Goal: Find contact information: Find contact information

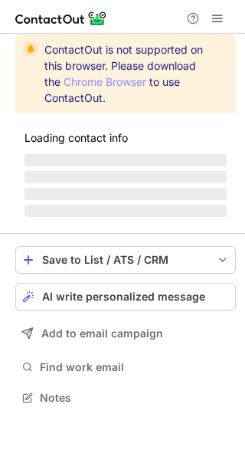
scroll to position [397, 245]
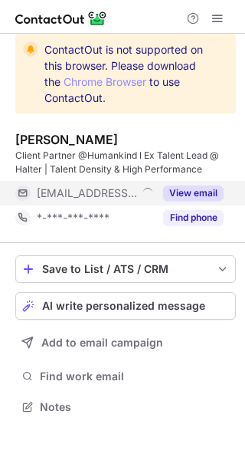
click at [206, 191] on button "View email" at bounding box center [193, 193] width 61 height 15
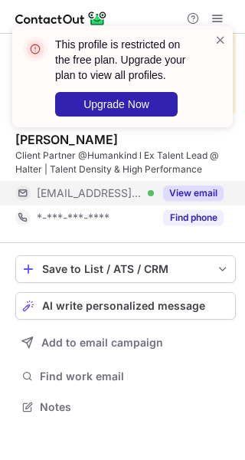
click at [213, 189] on button "View email" at bounding box center [193, 193] width 61 height 15
click at [213, 189] on div "***@humankind.nz" at bounding box center [130, 193] width 187 height 14
click at [213, 189] on button "View email" at bounding box center [193, 193] width 61 height 15
click at [154, 189] on div "***@humankind.nz Verified" at bounding box center [95, 193] width 117 height 14
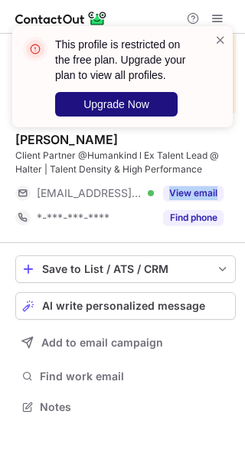
click at [130, 95] on button "Upgrade Now" at bounding box center [116, 104] width 123 height 25
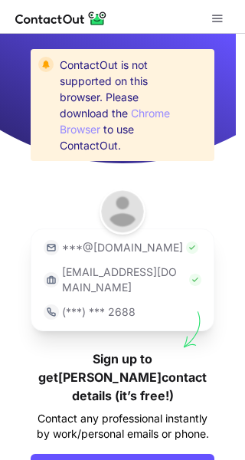
scroll to position [71, 0]
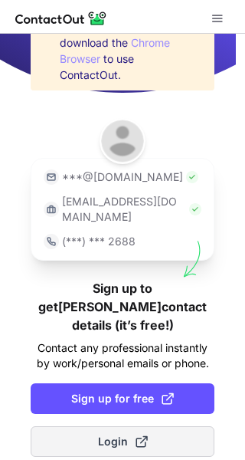
click at [124, 434] on span "Login" at bounding box center [123, 441] width 50 height 15
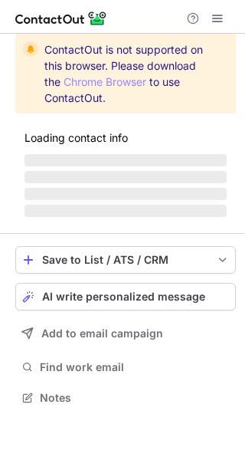
scroll to position [397, 245]
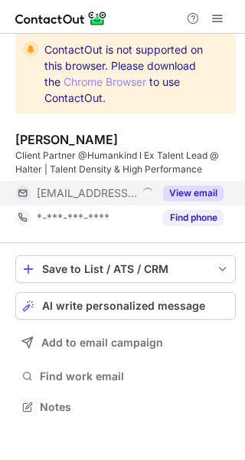
click at [219, 183] on div "View email" at bounding box center [189, 193] width 70 height 25
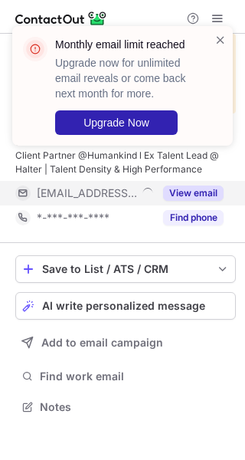
click at [216, 185] on div "View email" at bounding box center [189, 193] width 70 height 25
click at [216, 185] on div "[EMAIL_ADDRESS][DOMAIN_NAME]" at bounding box center [119, 193] width 209 height 25
click at [216, 185] on div "View email" at bounding box center [189, 193] width 70 height 25
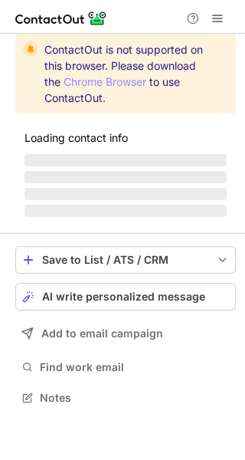
scroll to position [397, 245]
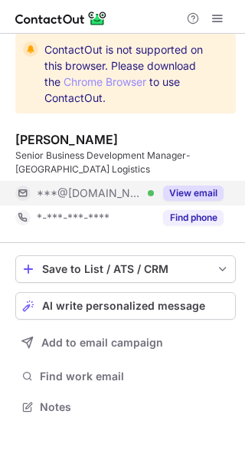
click at [196, 199] on button "View email" at bounding box center [193, 193] width 61 height 15
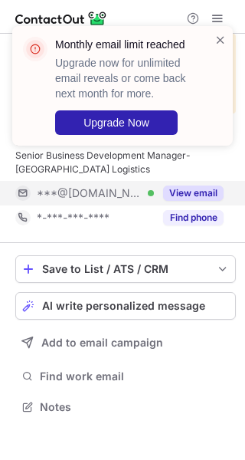
click at [226, 188] on div "***@live.com Verified View email" at bounding box center [125, 193] width 221 height 25
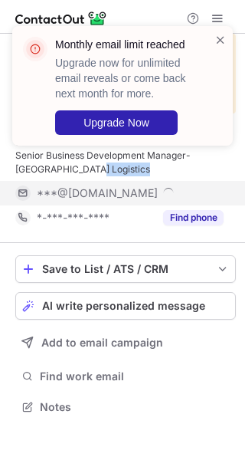
click at [226, 188] on div "***@live.com" at bounding box center [125, 193] width 221 height 25
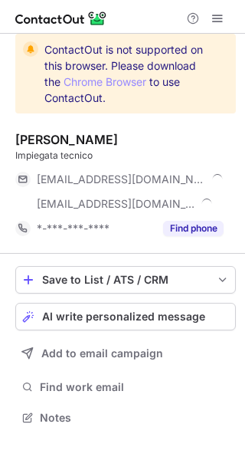
scroll to position [407, 245]
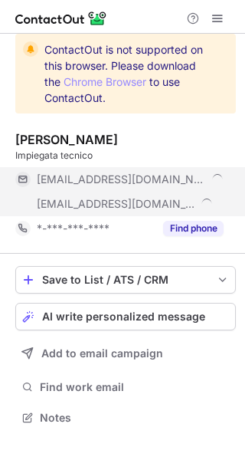
click at [206, 176] on div "***@libero.it" at bounding box center [130, 180] width 187 height 14
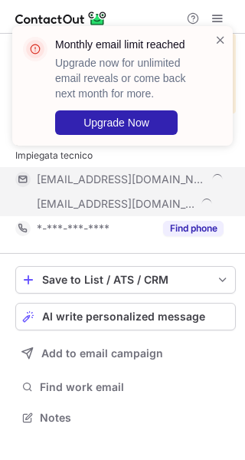
click at [206, 176] on div "***@libero.it" at bounding box center [130, 180] width 187 height 14
click at [206, 176] on div "***@libero.it ***@metalcamuna.it" at bounding box center [119, 191] width 209 height 49
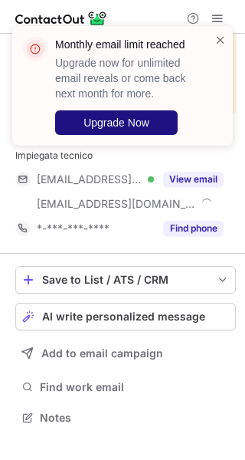
click at [151, 117] on button "Upgrade Now" at bounding box center [116, 122] width 123 height 25
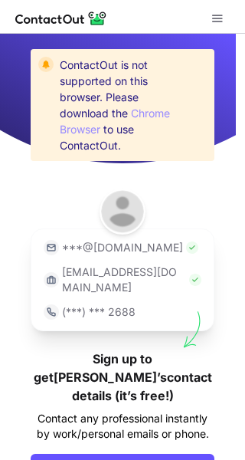
scroll to position [71, 0]
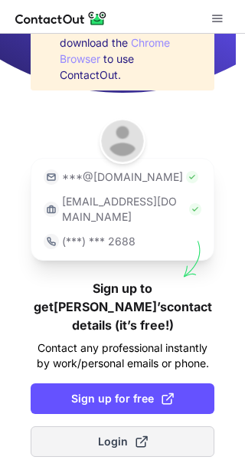
click at [146, 426] on button "Login" at bounding box center [123, 441] width 184 height 31
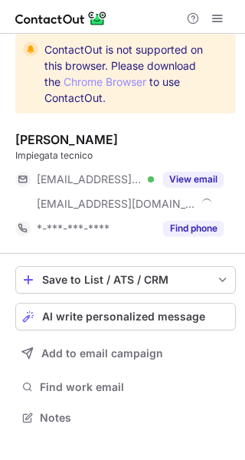
scroll to position [407, 245]
click at [218, 179] on button "View email" at bounding box center [193, 179] width 61 height 15
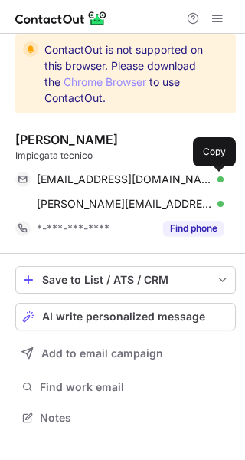
click at [217, 173] on span at bounding box center [216, 179] width 12 height 12
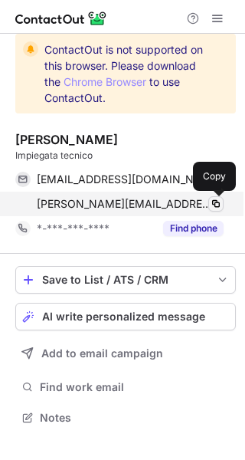
click at [219, 199] on span at bounding box center [216, 204] width 12 height 12
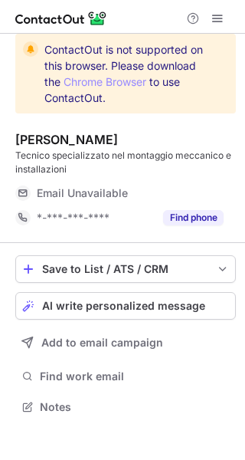
scroll to position [397, 245]
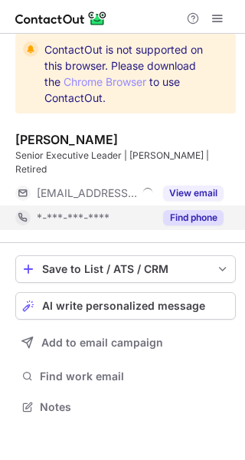
scroll to position [383, 245]
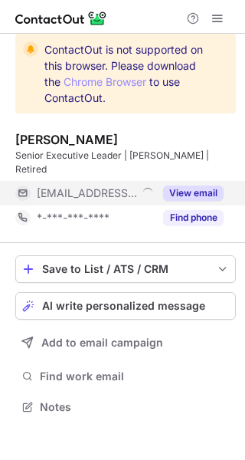
click at [219, 186] on button "View email" at bounding box center [193, 193] width 61 height 15
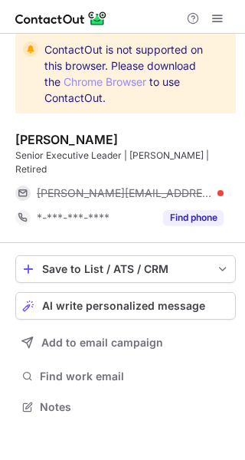
click at [216, 186] on div "[PERSON_NAME][EMAIL_ADDRESS][PERSON_NAME][DOMAIN_NAME]" at bounding box center [130, 193] width 187 height 14
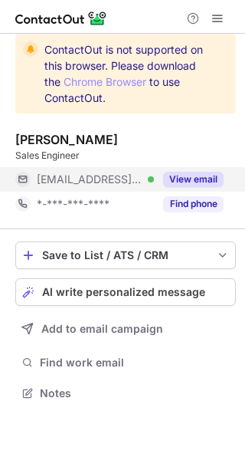
scroll to position [383, 245]
click at [219, 186] on button "View email" at bounding box center [193, 179] width 61 height 15
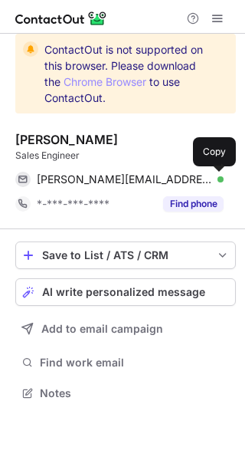
click at [209, 180] on button at bounding box center [216, 179] width 15 height 15
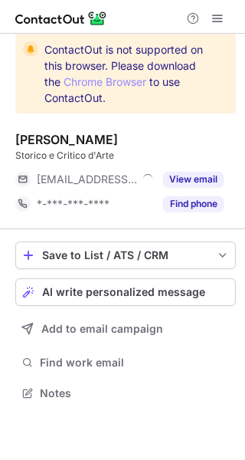
scroll to position [383, 245]
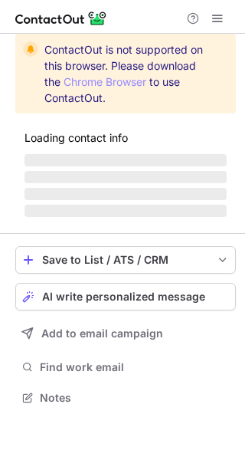
scroll to position [397, 245]
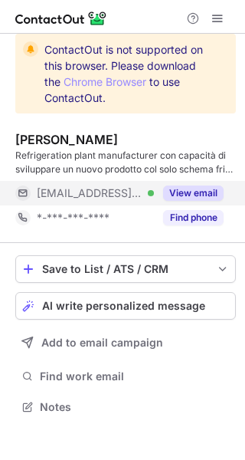
click at [209, 183] on div "View email" at bounding box center [189, 193] width 70 height 25
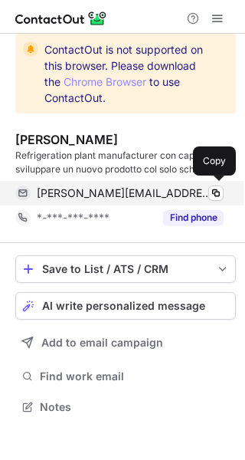
click at [210, 185] on div "antonio.scozzi@knapp.com Verified Copy" at bounding box center [119, 193] width 209 height 25
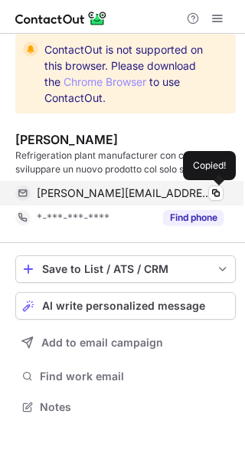
click at [210, 185] on div "antonio.scozzi@knapp.com Verified Copied!" at bounding box center [119, 193] width 209 height 25
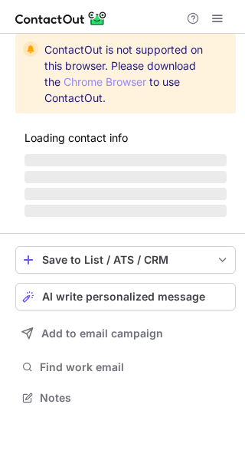
scroll to position [397, 245]
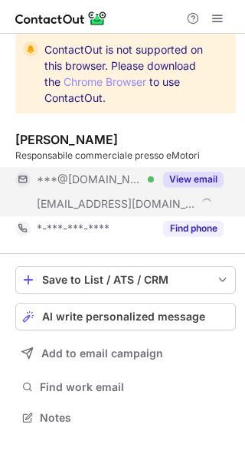
click at [212, 173] on button "View email" at bounding box center [193, 179] width 61 height 15
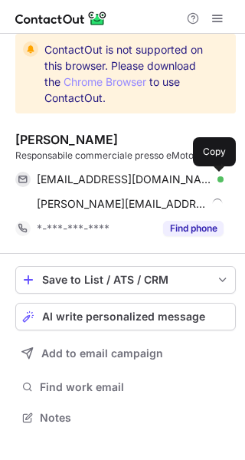
click at [212, 173] on button at bounding box center [216, 179] width 15 height 15
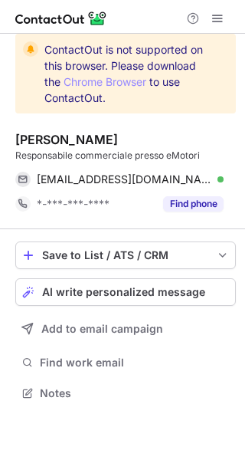
scroll to position [383, 245]
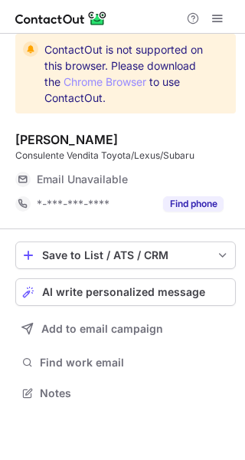
scroll to position [383, 245]
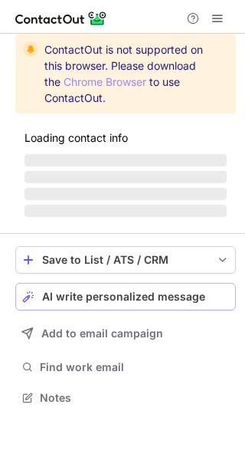
scroll to position [383, 245]
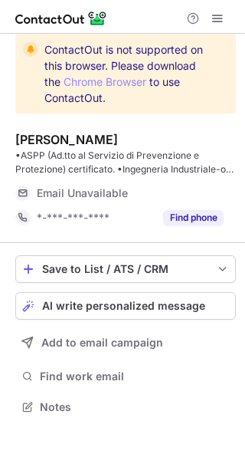
scroll to position [397, 245]
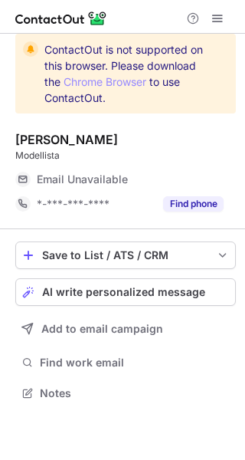
scroll to position [383, 245]
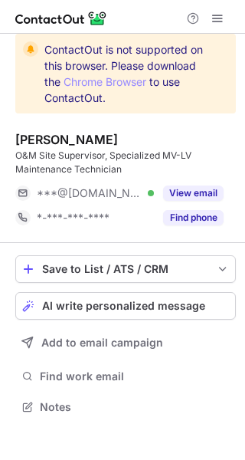
scroll to position [397, 245]
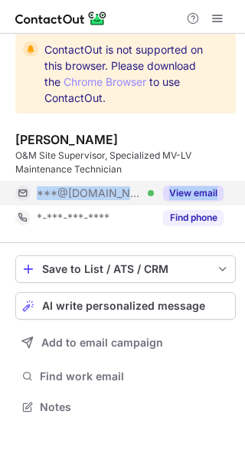
drag, startPoint x: 236, startPoint y: 193, endPoint x: 220, endPoint y: 187, distance: 17.2
click at [220, 187] on div "***@hotmail.com Verified View email" at bounding box center [125, 193] width 221 height 25
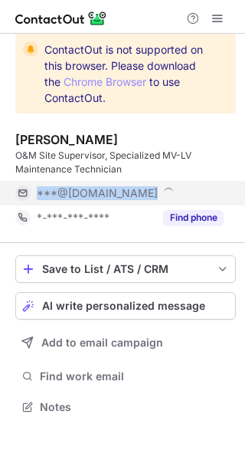
click at [220, 187] on div "***@hotmail.com" at bounding box center [119, 193] width 209 height 25
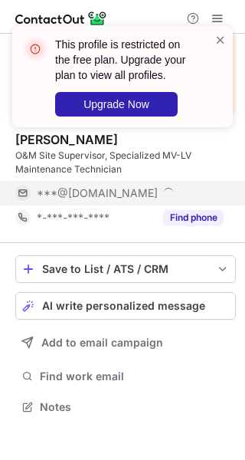
click at [220, 187] on div "***@hotmail.com" at bounding box center [119, 193] width 209 height 25
click at [220, 187] on div "***@hotmail.com" at bounding box center [130, 193] width 187 height 14
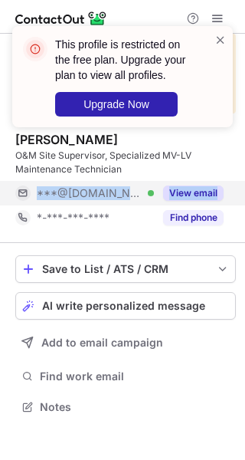
click at [220, 187] on div "***@hotmail.com Verified View email" at bounding box center [119, 193] width 209 height 25
click at [154, 187] on div "***@hotmail.com Verified" at bounding box center [95, 193] width 117 height 14
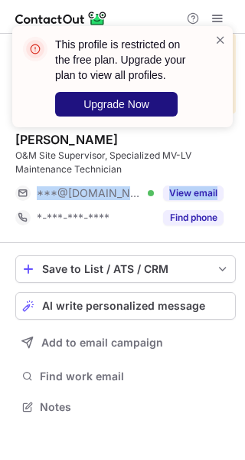
click at [122, 97] on button "Upgrade Now" at bounding box center [116, 104] width 123 height 25
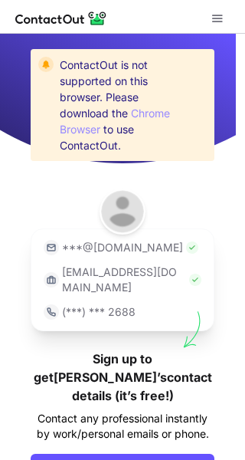
scroll to position [71, 0]
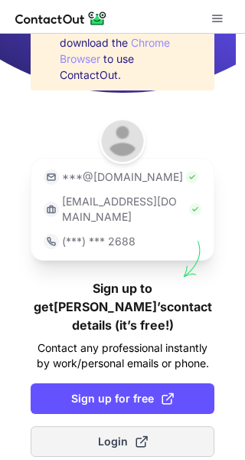
click at [161, 428] on button "Login" at bounding box center [123, 441] width 184 height 31
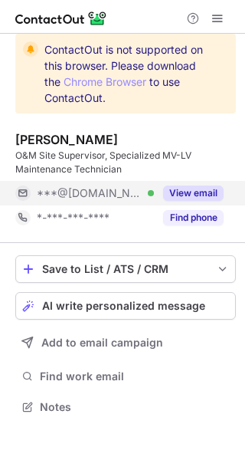
scroll to position [397, 245]
click at [209, 186] on button "View email" at bounding box center [193, 193] width 61 height 15
click at [209, 189] on div "***@hotmail.com" at bounding box center [130, 193] width 187 height 14
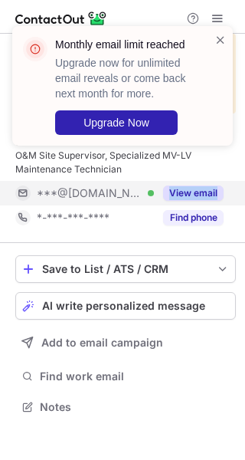
click at [209, 189] on div "***@hotmail.com Verified View email" at bounding box center [119, 193] width 209 height 25
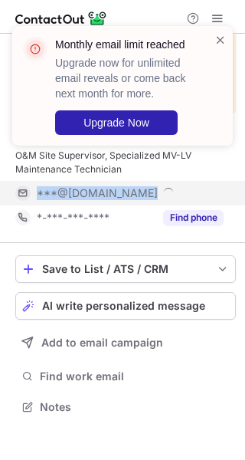
click at [209, 189] on div "***@hotmail.com" at bounding box center [130, 193] width 187 height 14
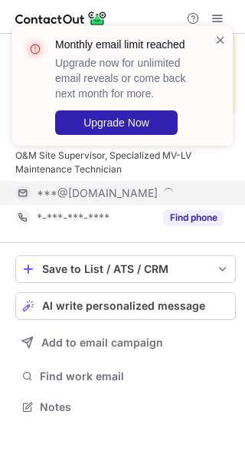
click at [209, 189] on div "***@hotmail.com" at bounding box center [119, 193] width 209 height 25
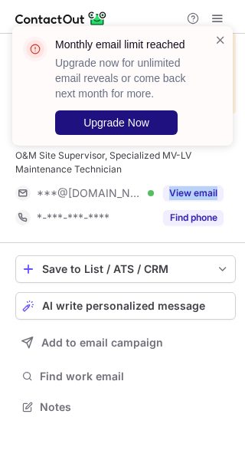
click at [147, 117] on span "Upgrade Now" at bounding box center [117, 123] width 66 height 12
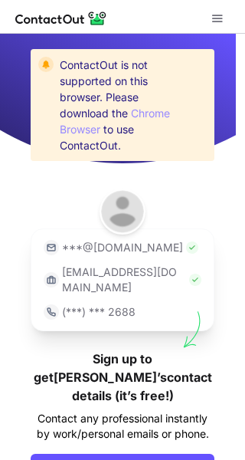
scroll to position [71, 0]
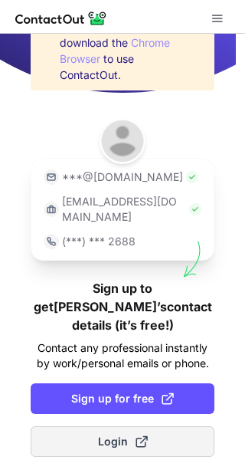
click at [154, 428] on button "Login" at bounding box center [123, 441] width 184 height 31
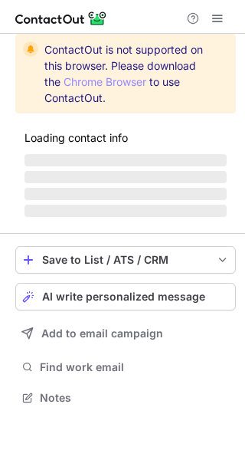
scroll to position [397, 245]
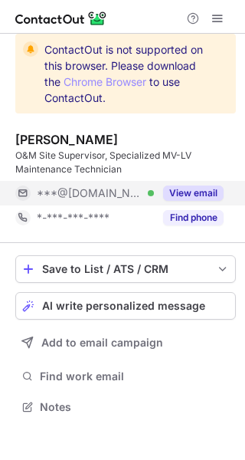
click at [211, 187] on button "View email" at bounding box center [193, 193] width 61 height 15
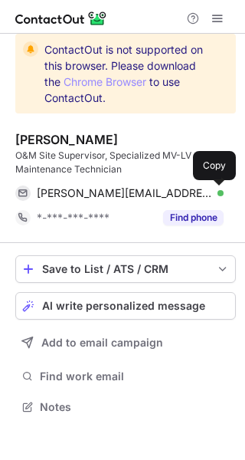
click at [214, 187] on span at bounding box center [216, 193] width 12 height 12
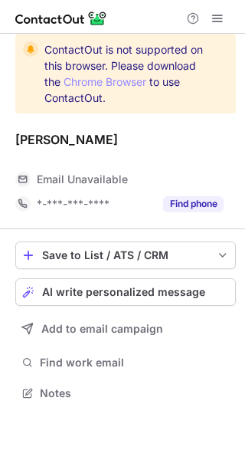
scroll to position [383, 245]
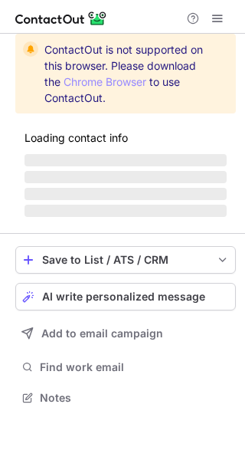
scroll to position [397, 245]
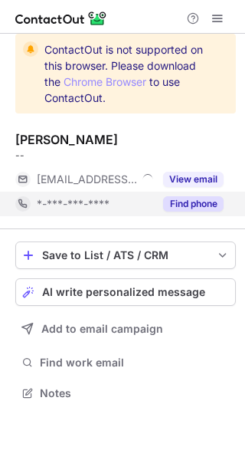
scroll to position [383, 245]
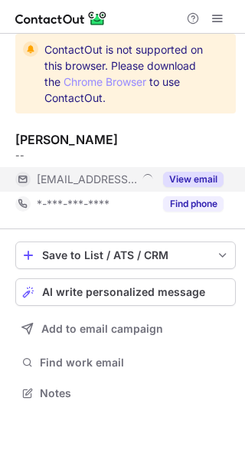
click at [212, 174] on button "View email" at bounding box center [193, 179] width 61 height 15
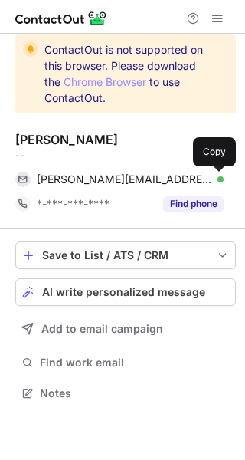
click at [212, 175] on span at bounding box center [216, 179] width 12 height 12
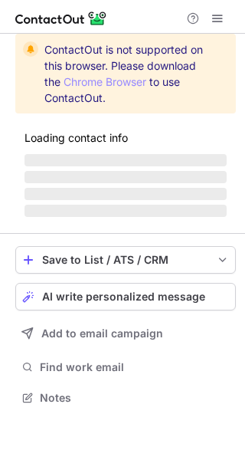
scroll to position [397, 245]
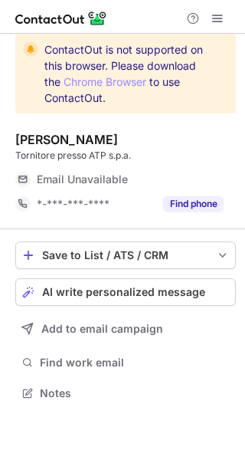
scroll to position [383, 245]
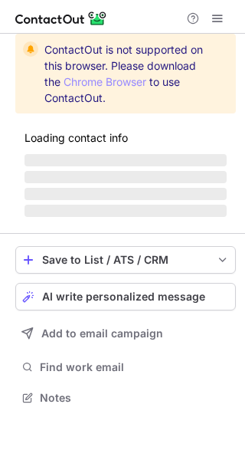
scroll to position [397, 245]
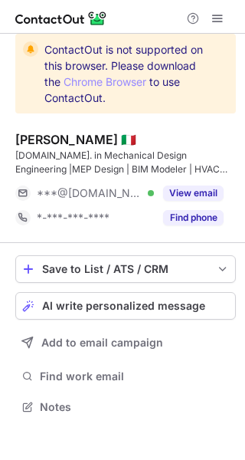
scroll to position [397, 245]
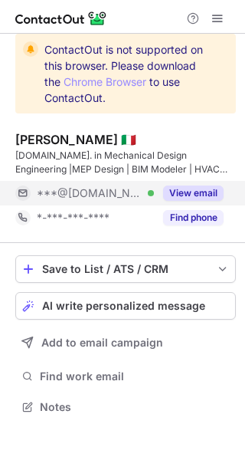
click at [190, 187] on button "View email" at bounding box center [193, 193] width 61 height 15
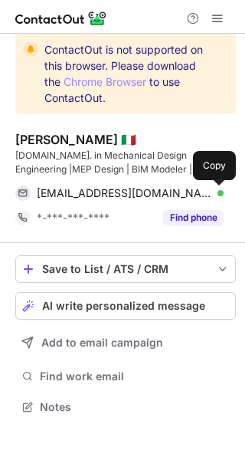
click at [215, 191] on span at bounding box center [216, 193] width 12 height 12
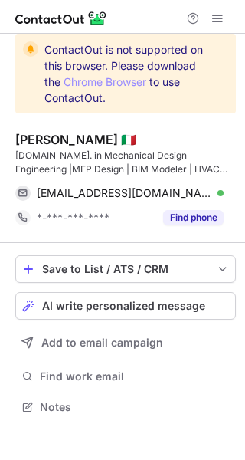
drag, startPoint x: 215, startPoint y: 191, endPoint x: 584, endPoint y: -12, distance: 421.2
click at [245, 0] on html "ContactOut is not supported on this browser. Please download the Chrome Browser…" at bounding box center [122, 230] width 245 height 460
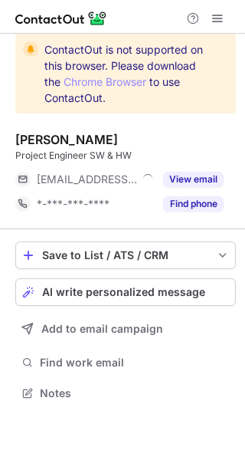
scroll to position [383, 245]
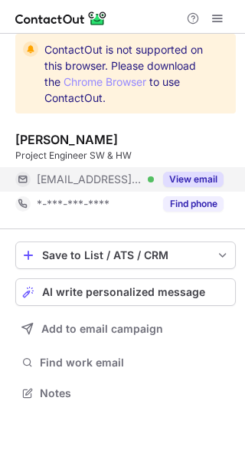
click at [214, 179] on button "View email" at bounding box center [193, 179] width 61 height 15
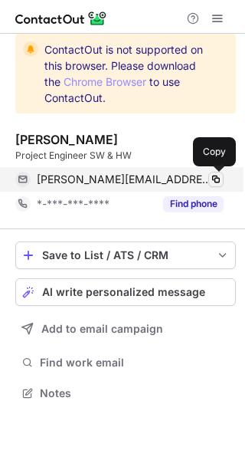
click at [216, 177] on span at bounding box center [216, 179] width 12 height 12
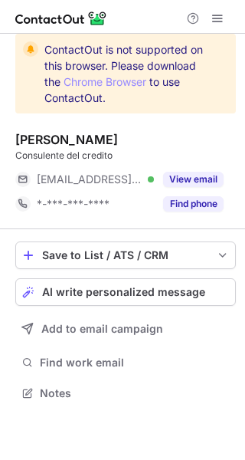
scroll to position [383, 245]
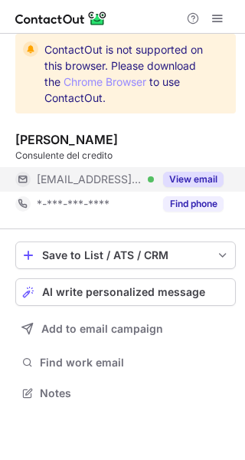
click at [206, 178] on button "View email" at bounding box center [193, 179] width 61 height 15
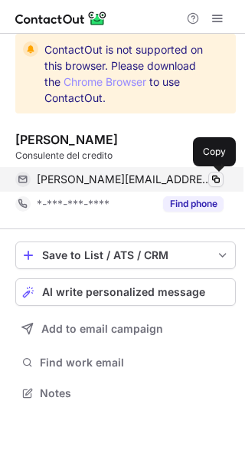
click at [216, 179] on span at bounding box center [216, 179] width 12 height 12
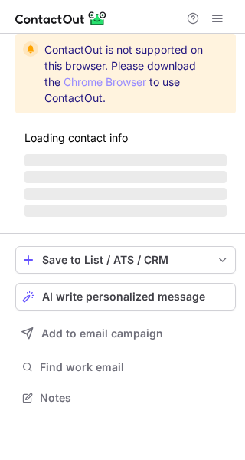
scroll to position [397, 245]
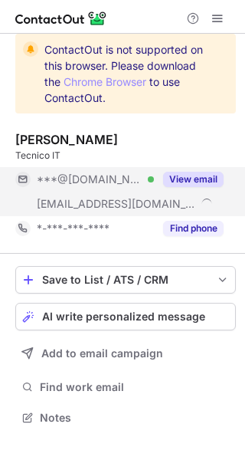
scroll to position [407, 245]
click at [212, 176] on button "View email" at bounding box center [193, 179] width 61 height 15
click at [212, 176] on div "***@gmail.com" at bounding box center [130, 180] width 187 height 14
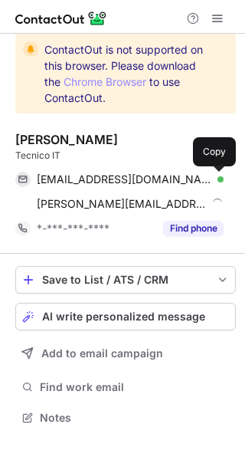
click at [212, 176] on span at bounding box center [216, 179] width 12 height 12
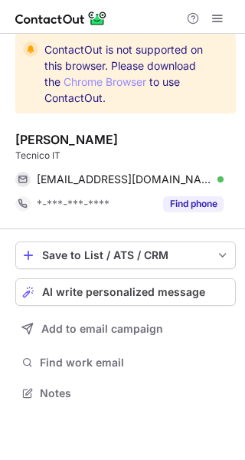
scroll to position [383, 245]
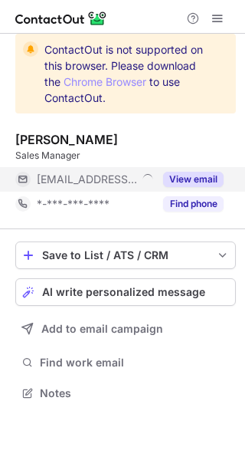
scroll to position [8, 8]
click at [213, 177] on button "View email" at bounding box center [193, 179] width 61 height 15
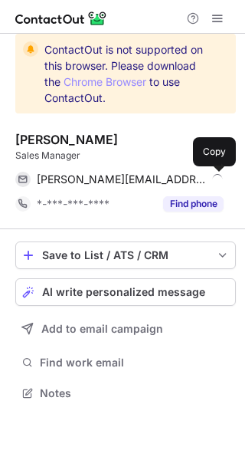
click at [216, 177] on span at bounding box center [216, 179] width 12 height 12
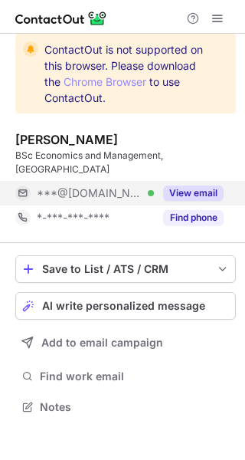
scroll to position [397, 245]
click at [210, 185] on div "View email" at bounding box center [189, 193] width 70 height 25
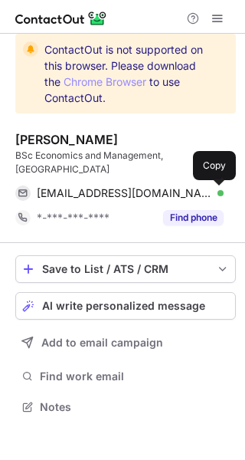
click at [216, 190] on span at bounding box center [216, 193] width 12 height 12
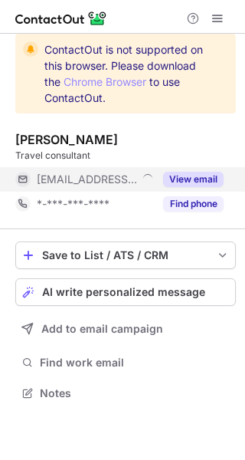
scroll to position [383, 245]
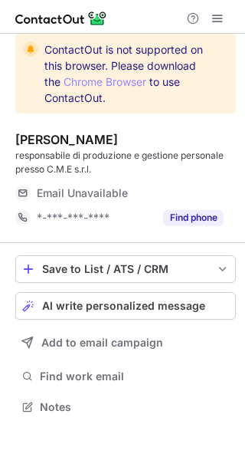
scroll to position [397, 245]
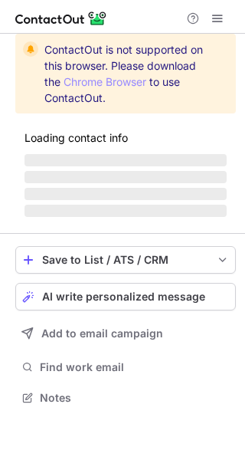
scroll to position [397, 245]
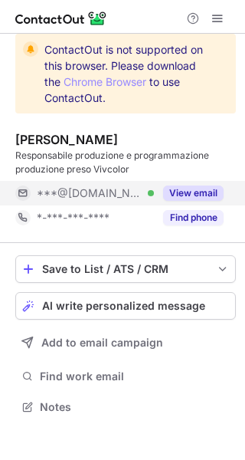
click at [199, 186] on button "View email" at bounding box center [193, 193] width 61 height 15
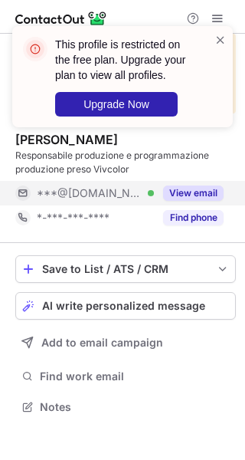
click at [205, 188] on button "View email" at bounding box center [193, 193] width 61 height 15
click at [205, 188] on div "***@[DOMAIN_NAME]" at bounding box center [130, 193] width 187 height 14
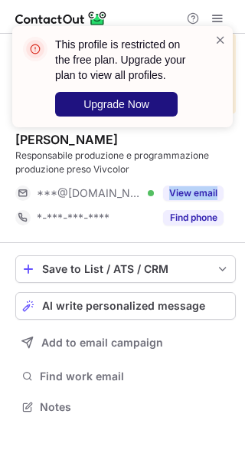
click at [143, 100] on span "Upgrade Now" at bounding box center [117, 104] width 66 height 12
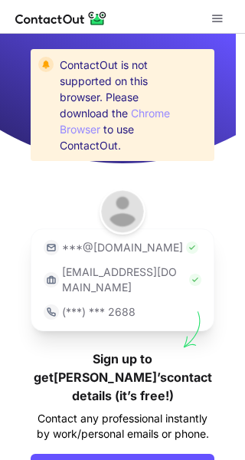
scroll to position [71, 0]
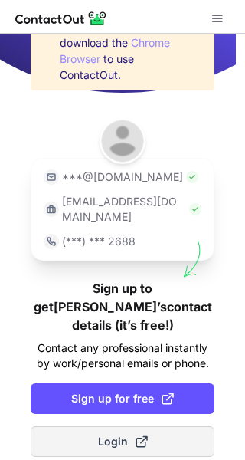
click at [120, 434] on span "Login" at bounding box center [123, 441] width 50 height 15
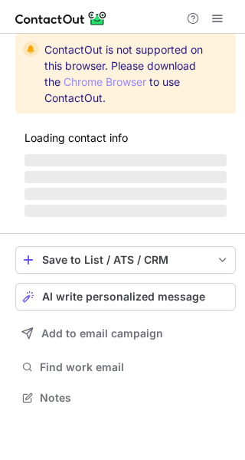
scroll to position [397, 245]
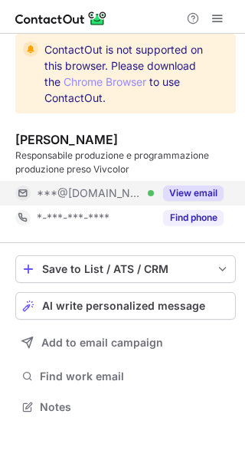
click at [219, 186] on button "View email" at bounding box center [193, 193] width 61 height 15
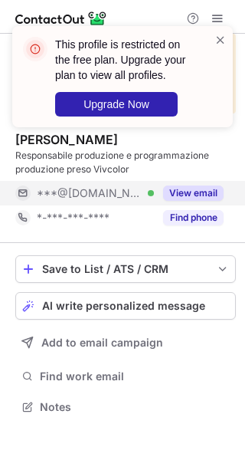
click at [213, 186] on button "View email" at bounding box center [193, 193] width 61 height 15
click at [213, 186] on div "***@[DOMAIN_NAME]" at bounding box center [130, 193] width 187 height 14
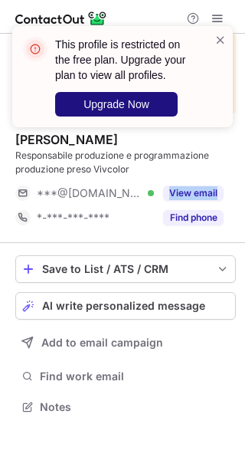
click at [130, 97] on button "Upgrade Now" at bounding box center [116, 104] width 123 height 25
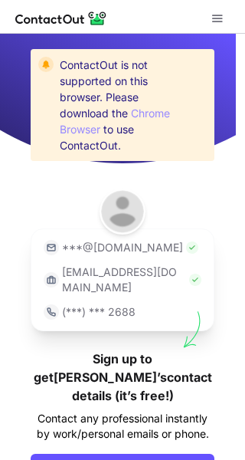
scroll to position [71, 0]
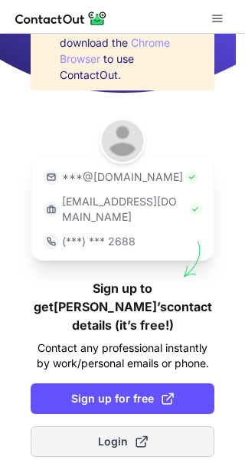
click at [116, 434] on span "Login" at bounding box center [123, 441] width 50 height 15
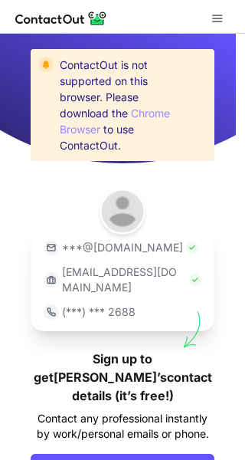
scroll to position [71, 0]
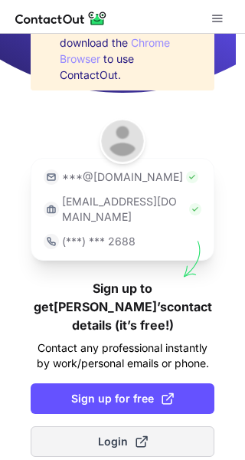
click at [143, 435] on button "Login" at bounding box center [123, 441] width 184 height 31
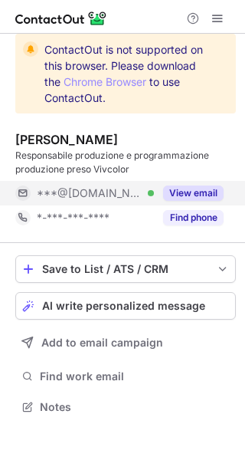
scroll to position [397, 245]
click at [210, 186] on button "View email" at bounding box center [193, 193] width 61 height 15
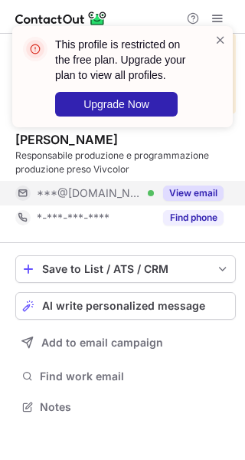
click at [213, 190] on button "View email" at bounding box center [193, 193] width 61 height 15
click at [213, 190] on div "***@gmail.com" at bounding box center [130, 193] width 187 height 14
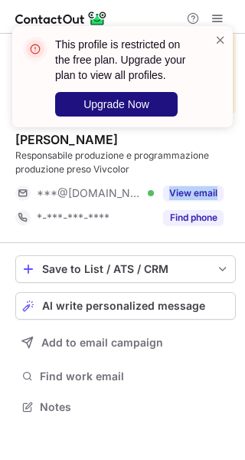
click at [145, 106] on span "Upgrade Now" at bounding box center [117, 104] width 66 height 12
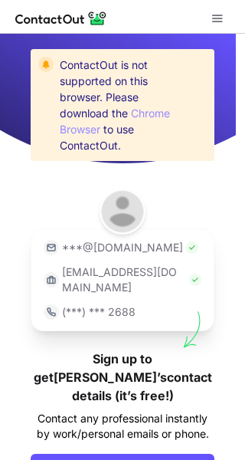
scroll to position [71, 0]
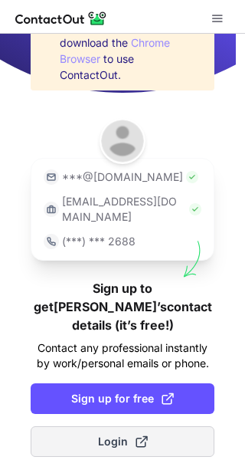
click at [138, 436] on span at bounding box center [142, 442] width 12 height 12
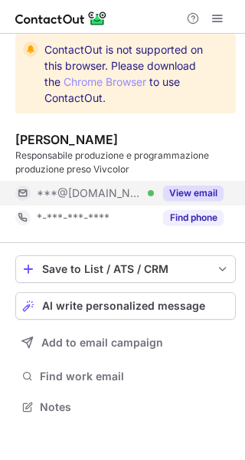
scroll to position [397, 245]
click at [212, 187] on button "View email" at bounding box center [193, 193] width 61 height 15
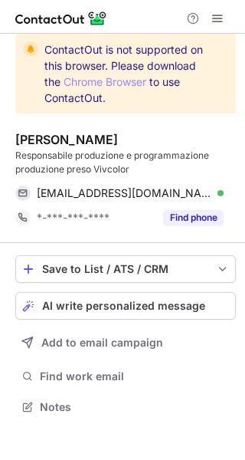
click at [212, 187] on span at bounding box center [216, 193] width 12 height 12
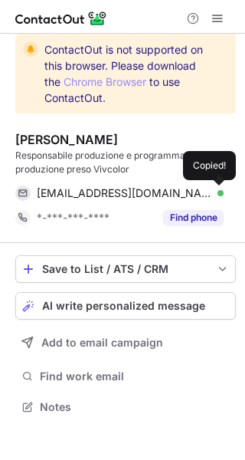
click at [212, 187] on span at bounding box center [216, 193] width 12 height 12
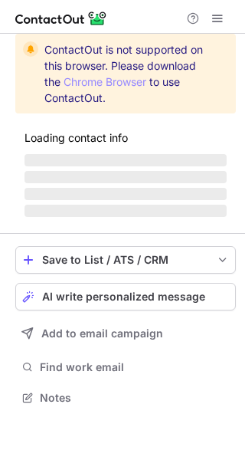
scroll to position [383, 245]
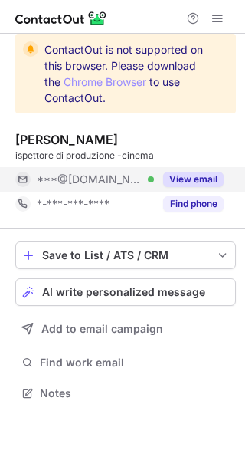
click at [212, 177] on button "View email" at bounding box center [193, 179] width 61 height 15
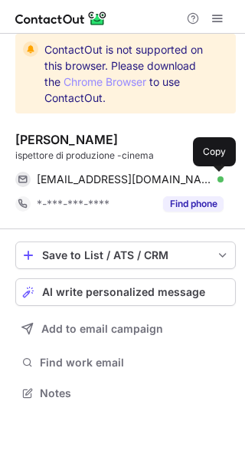
click at [209, 183] on button at bounding box center [216, 179] width 15 height 15
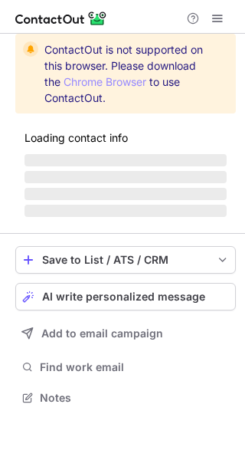
scroll to position [383, 245]
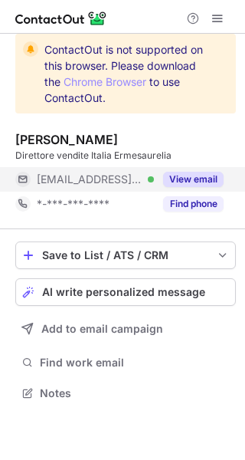
click at [211, 180] on button "View email" at bounding box center [193, 179] width 61 height 15
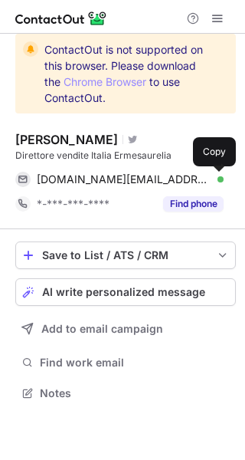
click at [213, 177] on span at bounding box center [216, 179] width 12 height 12
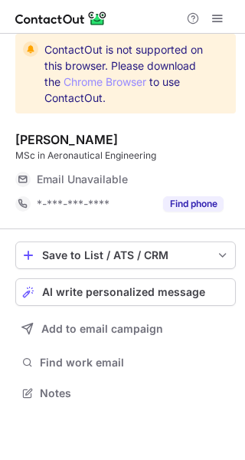
scroll to position [383, 245]
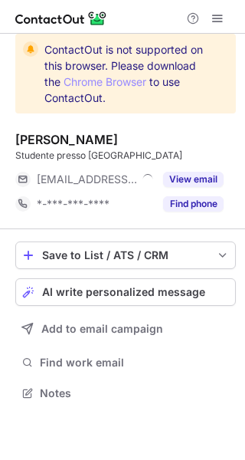
scroll to position [383, 245]
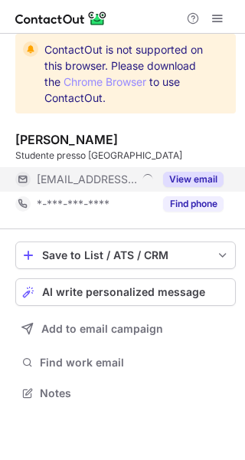
click at [211, 175] on button "View email" at bounding box center [193, 179] width 61 height 15
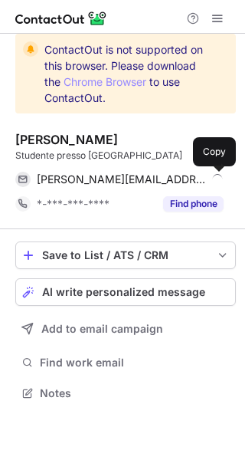
click at [211, 175] on span at bounding box center [216, 179] width 12 height 12
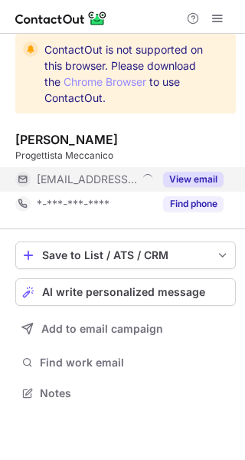
scroll to position [383, 245]
click at [217, 177] on button "View email" at bounding box center [193, 179] width 61 height 15
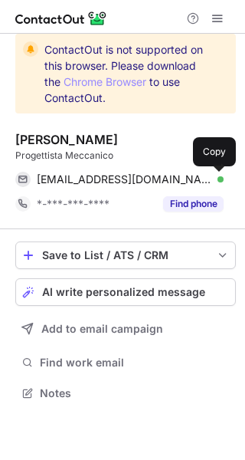
click at [217, 177] on span at bounding box center [216, 179] width 12 height 12
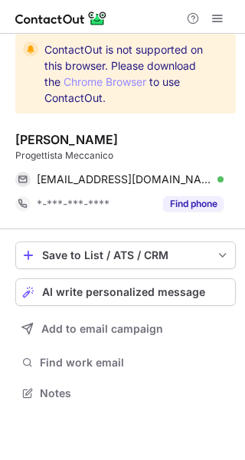
drag, startPoint x: 217, startPoint y: 177, endPoint x: 598, endPoint y: -6, distance: 423.0
click at [245, 0] on html "ContactOut is not supported on this browser. Please download the Chrome Browser…" at bounding box center [122, 230] width 245 height 460
